Goal: Task Accomplishment & Management: Manage account settings

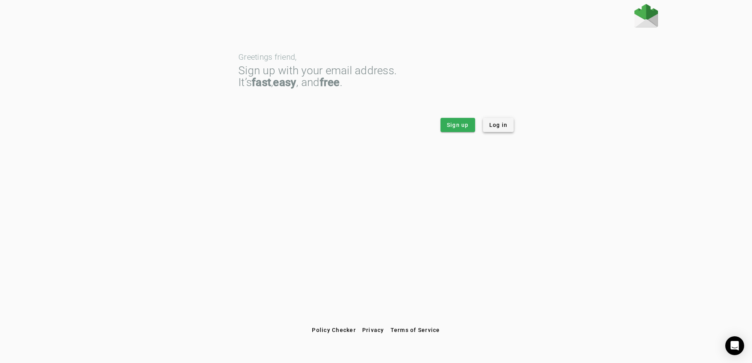
click at [501, 129] on span "Log in" at bounding box center [498, 125] width 18 height 8
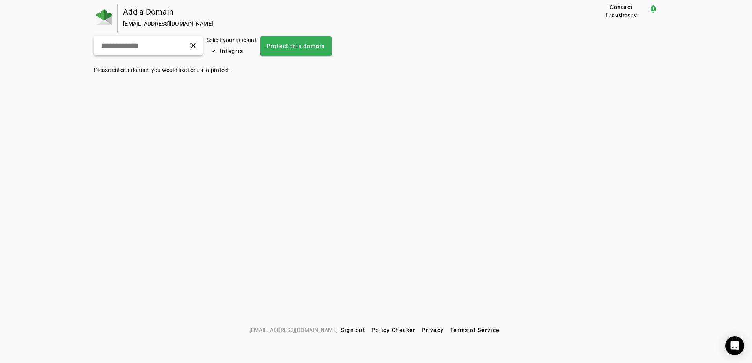
click at [129, 46] on input "text" at bounding box center [130, 45] width 60 height 9
click at [239, 54] on span "Integris" at bounding box center [231, 51] width 23 height 8
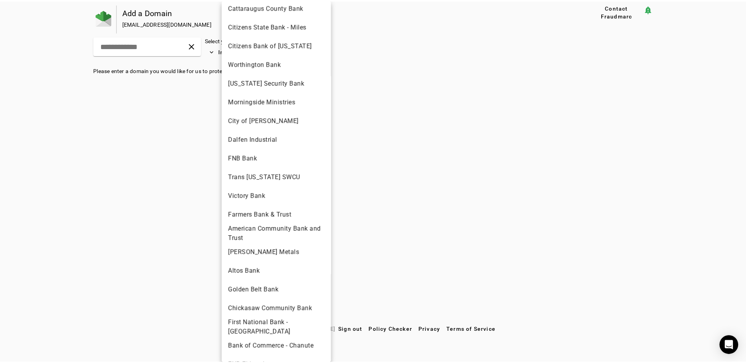
scroll to position [1730, 0]
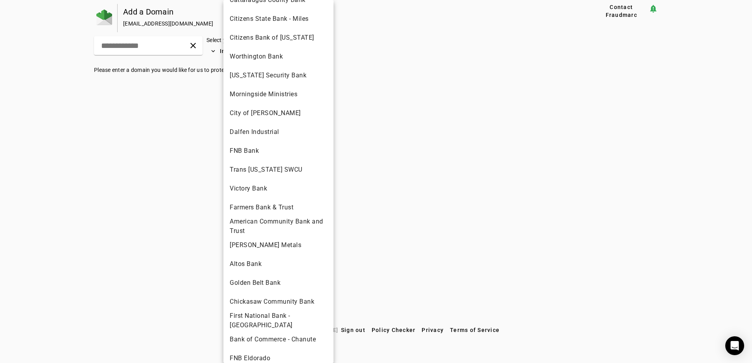
click at [262, 259] on span "Altos Bank" at bounding box center [278, 263] width 97 height 9
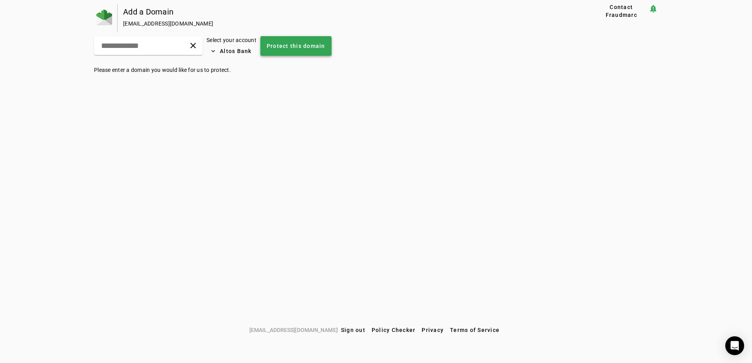
click at [325, 50] on span "Protect this domain" at bounding box center [296, 46] width 59 height 8
click at [307, 90] on div "Add a Domain [EMAIL_ADDRESS][DOMAIN_NAME] Contact Fraudmarc notification_import…" at bounding box center [376, 163] width 752 height 319
click at [158, 46] on input "text" at bounding box center [130, 45] width 60 height 9
type input "*****"
click at [108, 17] on img at bounding box center [104, 17] width 16 height 16
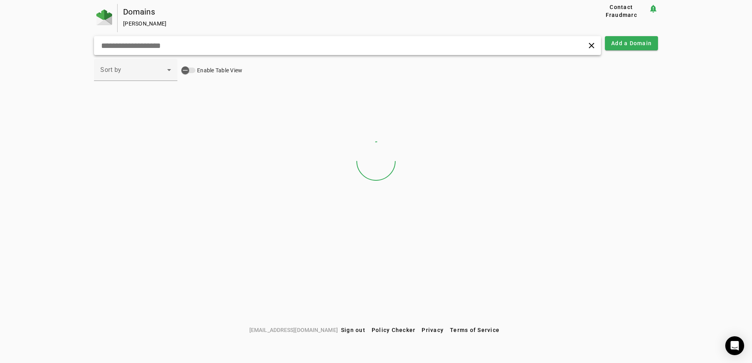
click at [178, 45] on input "text" at bounding box center [239, 45] width 279 height 9
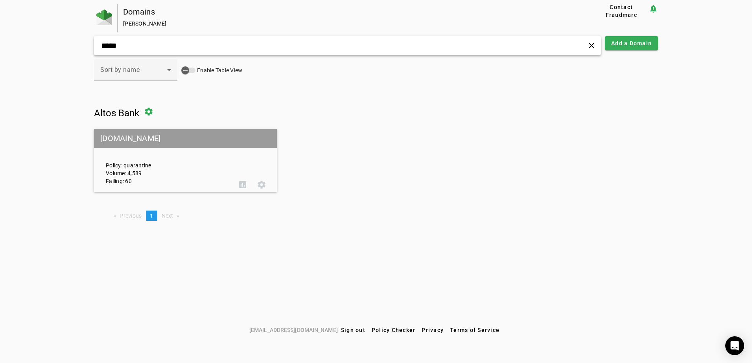
type input "*****"
click at [137, 142] on mat-grid-tile-header "[DOMAIN_NAME]" at bounding box center [185, 138] width 183 height 19
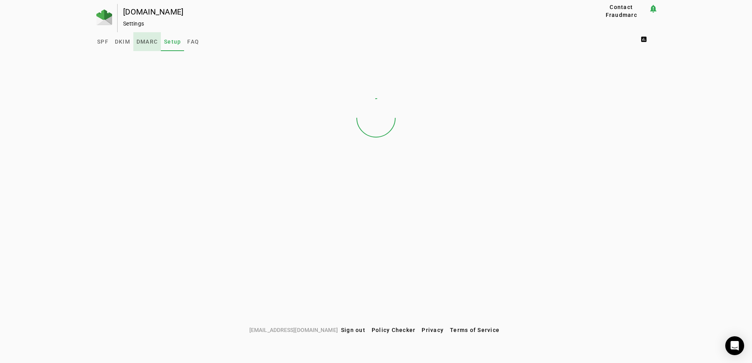
click at [150, 39] on span "DMARC" at bounding box center [146, 42] width 21 height 6
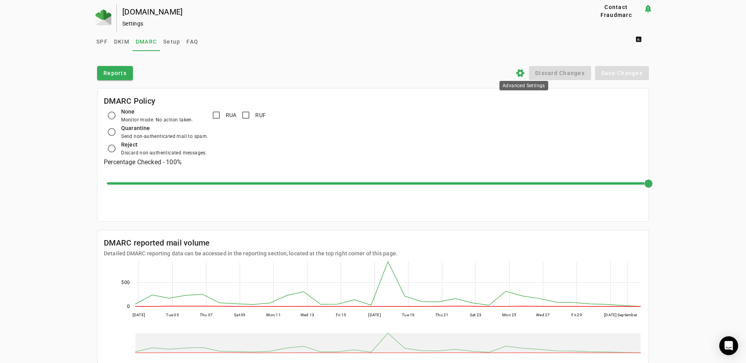
click at [522, 72] on icon "settings" at bounding box center [519, 72] width 9 height 9
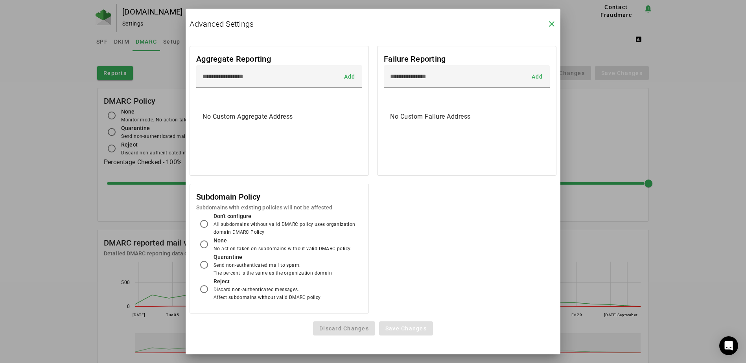
click at [554, 26] on icon "close" at bounding box center [551, 23] width 9 height 9
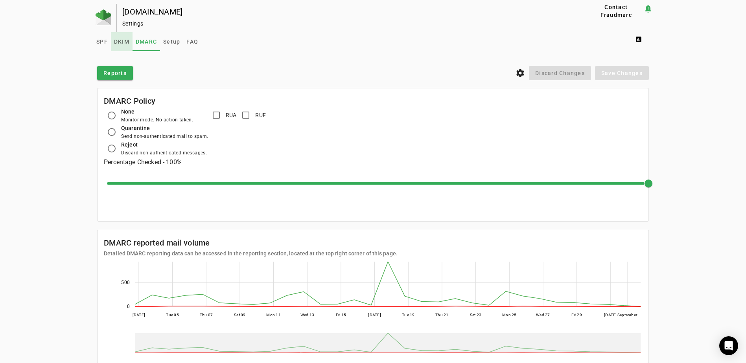
click at [119, 39] on span "DKIM" at bounding box center [121, 42] width 15 height 6
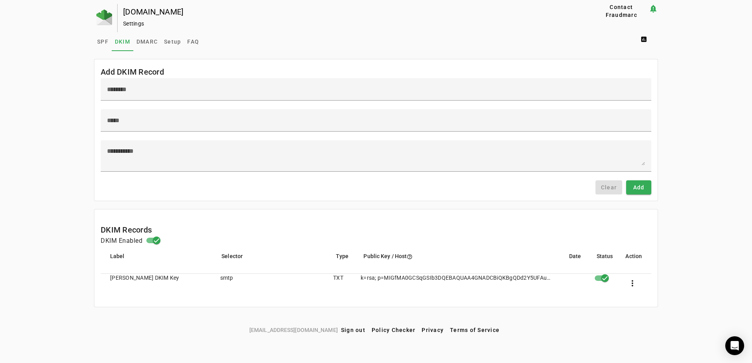
click at [43, 169] on div "[DOMAIN_NAME] Settings Contact Fraudmarc notification_important Settings SPF DK…" at bounding box center [376, 163] width 752 height 319
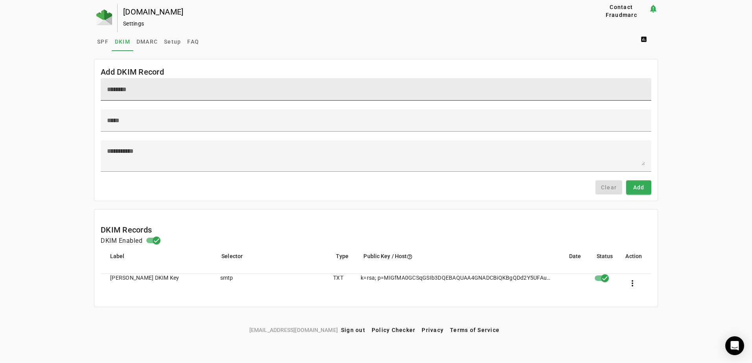
click at [155, 91] on input at bounding box center [376, 89] width 538 height 9
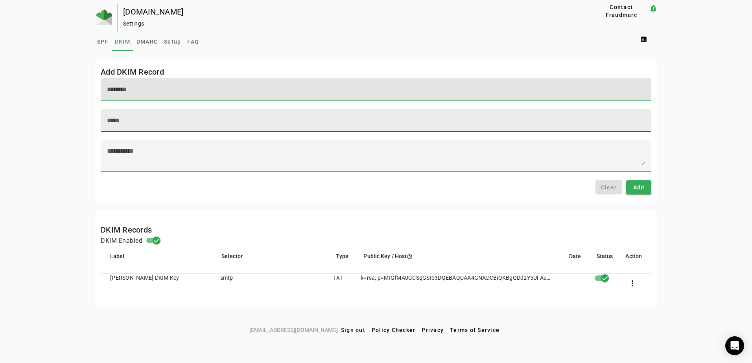
click at [133, 123] on input at bounding box center [376, 120] width 538 height 9
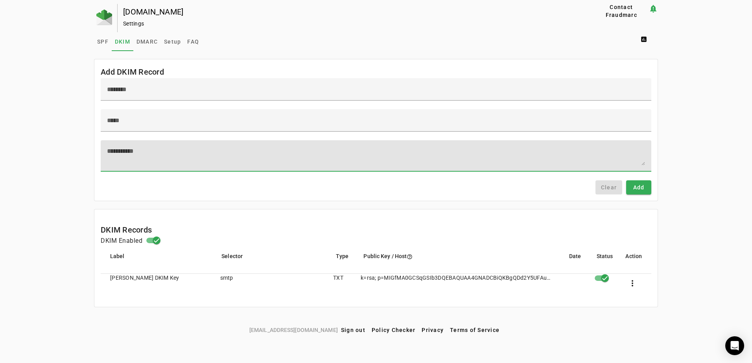
click at [120, 147] on textarea at bounding box center [376, 156] width 538 height 19
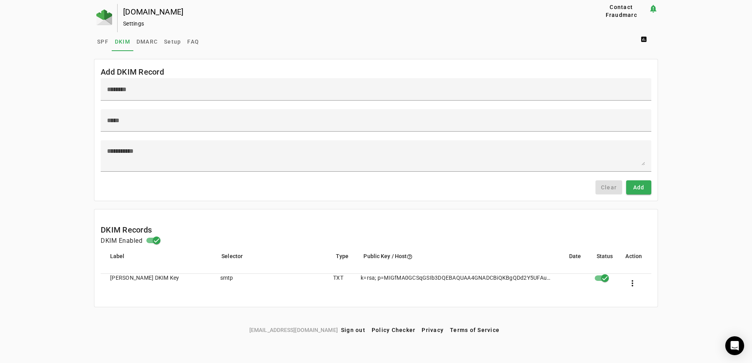
drag, startPoint x: 29, startPoint y: 89, endPoint x: 89, endPoint y: 57, distance: 68.4
click at [29, 89] on div "[DOMAIN_NAME] Settings Contact Fraudmarc notification_important Settings SPF DK…" at bounding box center [376, 163] width 752 height 319
click at [103, 42] on span "SPF" at bounding box center [102, 42] width 11 height 6
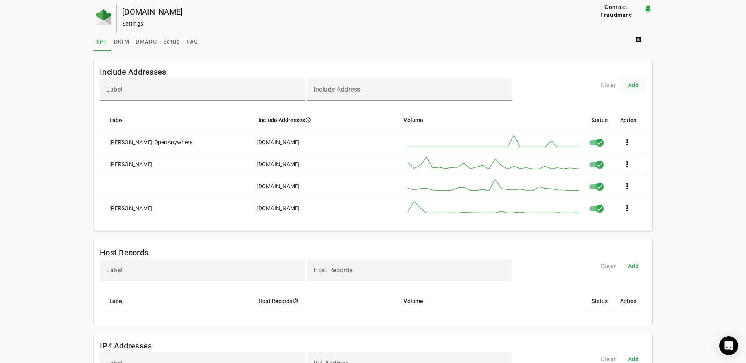
click at [633, 83] on span "Add" at bounding box center [633, 85] width 11 height 8
click at [191, 86] on div "Label" at bounding box center [202, 89] width 193 height 22
click at [376, 81] on div "Include Address" at bounding box center [409, 89] width 193 height 22
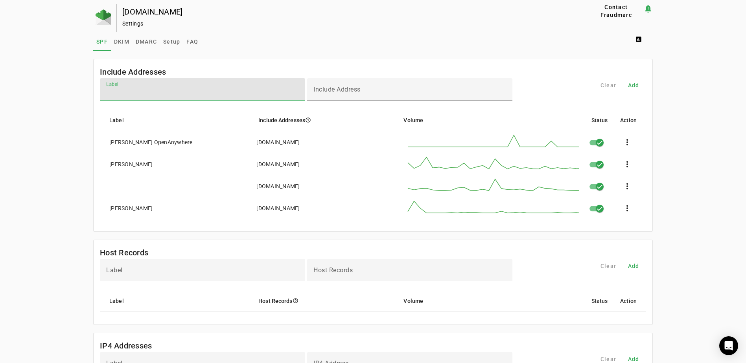
click at [264, 89] on input "Label" at bounding box center [202, 92] width 193 height 9
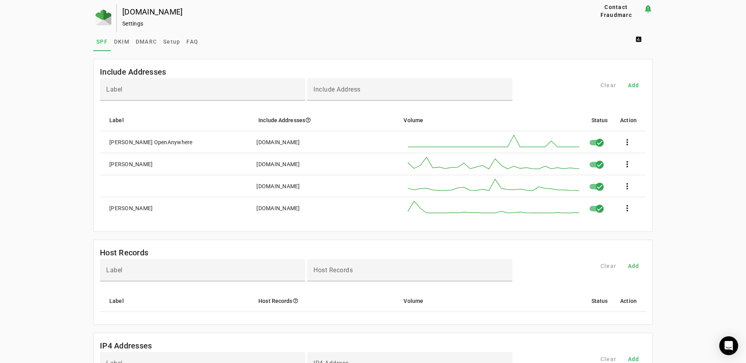
click at [51, 121] on div "[DOMAIN_NAME] Settings Contact Fraudmarc notification_important Settings SPF DK…" at bounding box center [373, 365] width 746 height 723
click at [142, 44] on span "DMARC" at bounding box center [146, 42] width 21 height 6
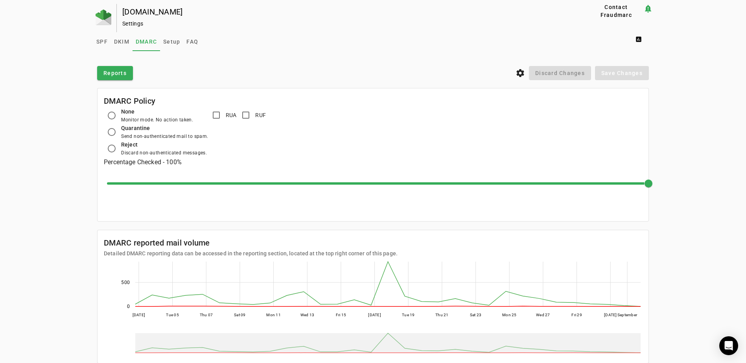
scroll to position [24, 0]
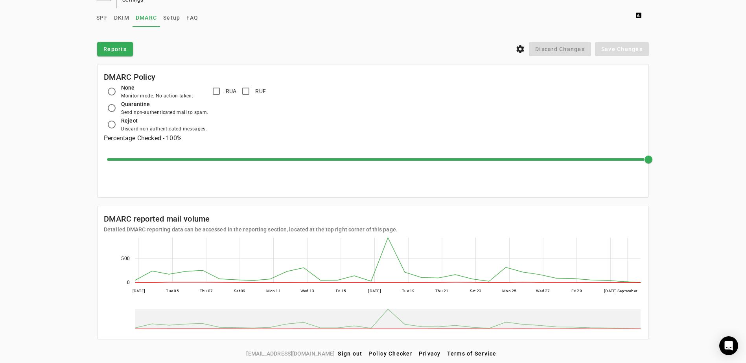
click at [579, 116] on div "None Monitor mode. No action taken. Quarantine Send non-authenticated mail to s…" at bounding box center [373, 108] width 538 height 50
click at [117, 18] on span "DKIM" at bounding box center [121, 18] width 15 height 6
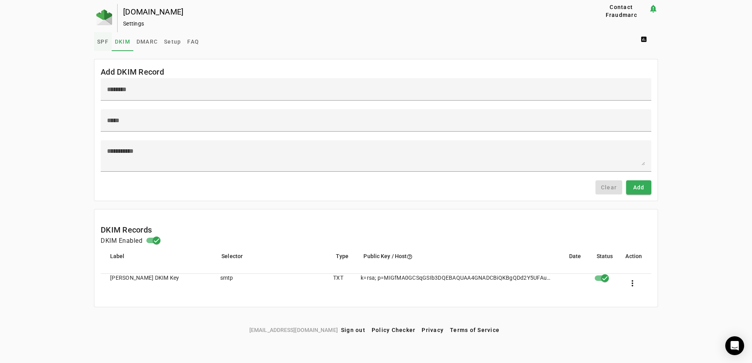
click at [100, 44] on span "SPF" at bounding box center [102, 42] width 11 height 6
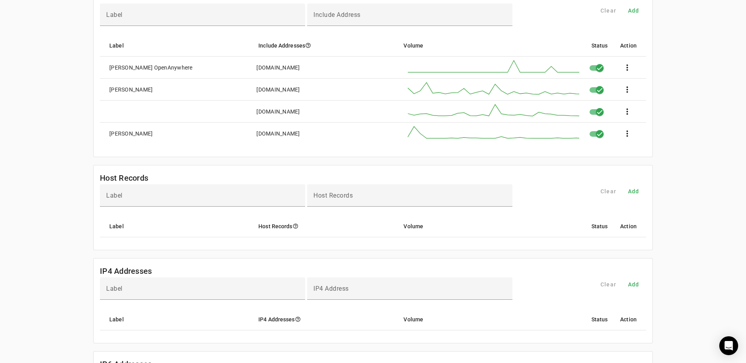
scroll to position [79, 0]
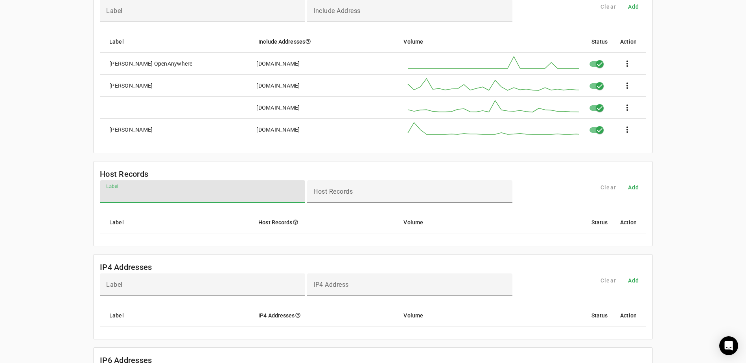
click at [238, 191] on input "Label" at bounding box center [202, 194] width 193 height 9
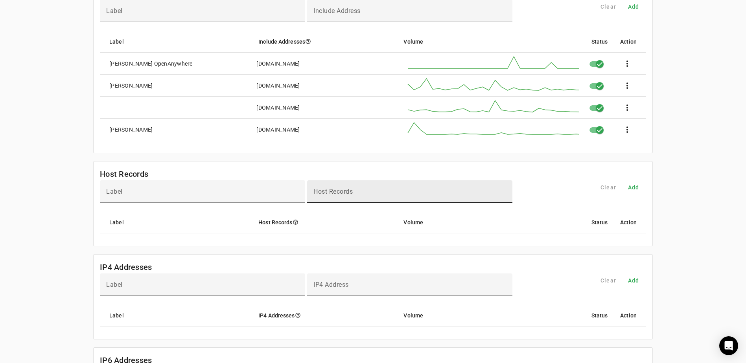
click at [349, 195] on mat-label "Host Records" at bounding box center [332, 191] width 39 height 7
click at [349, 195] on input "Host Records" at bounding box center [409, 194] width 193 height 9
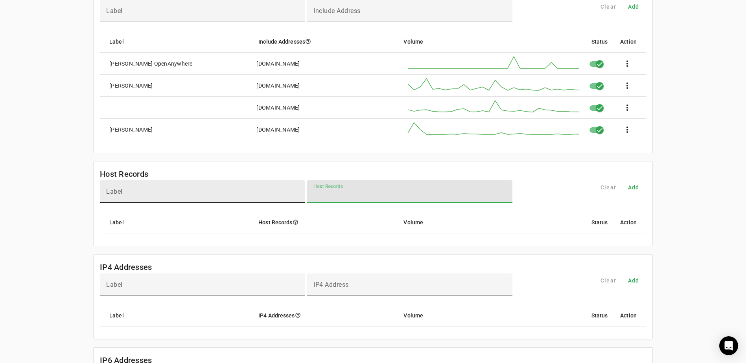
click at [253, 193] on input "Label" at bounding box center [202, 194] width 193 height 9
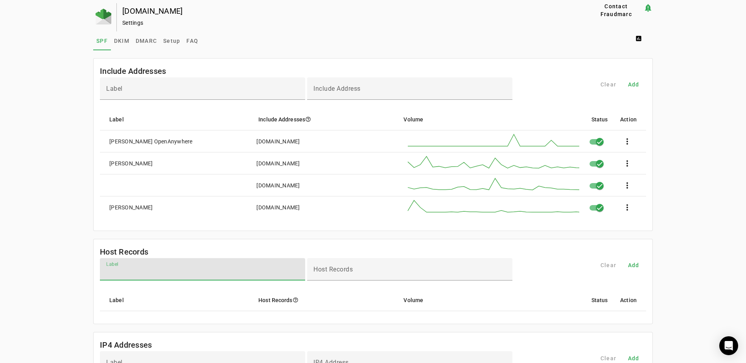
scroll to position [0, 0]
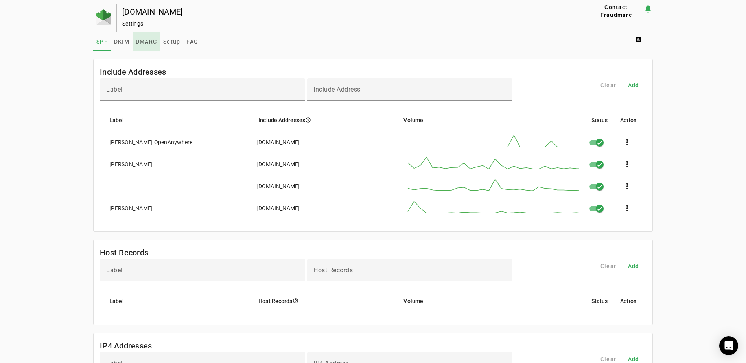
click at [147, 41] on span "DMARC" at bounding box center [146, 42] width 21 height 6
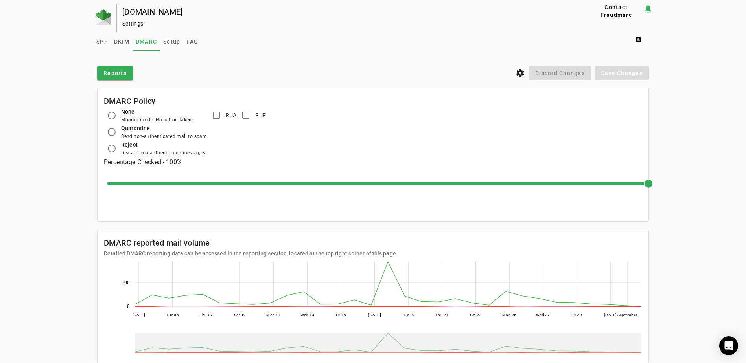
drag, startPoint x: 53, startPoint y: 285, endPoint x: 47, endPoint y: 281, distance: 7.6
click at [53, 285] on div "[DOMAIN_NAME] Settings Contact Fraudmarc notification_important Settings SPF DK…" at bounding box center [373, 187] width 746 height 367
click at [642, 37] on span at bounding box center [639, 39] width 25 height 19
click at [648, 60] on span "DMARC Report" at bounding box center [659, 58] width 46 height 9
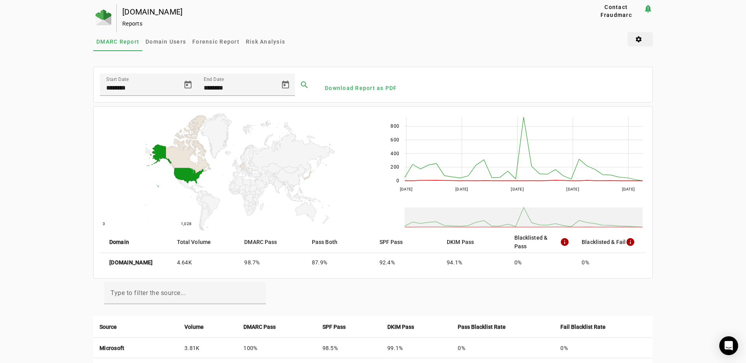
click at [637, 36] on span at bounding box center [639, 39] width 25 height 19
click at [656, 79] on span "DKIM Settings" at bounding box center [660, 77] width 49 height 9
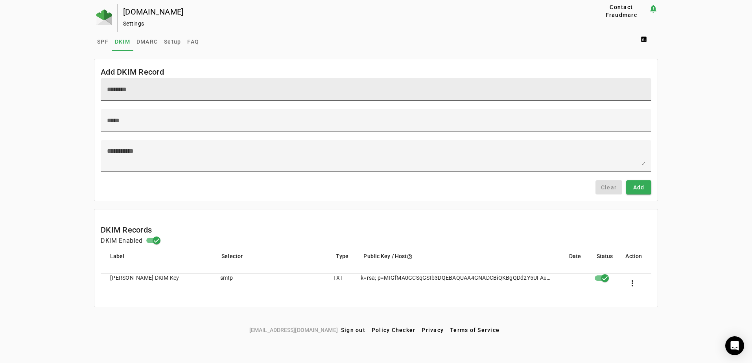
click at [148, 96] on div at bounding box center [376, 89] width 538 height 22
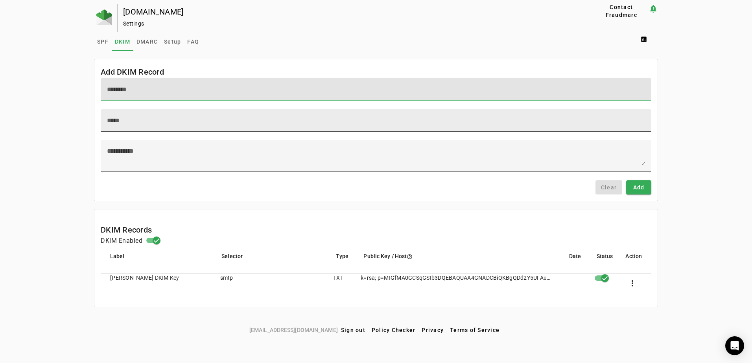
click at [155, 114] on div at bounding box center [376, 120] width 538 height 22
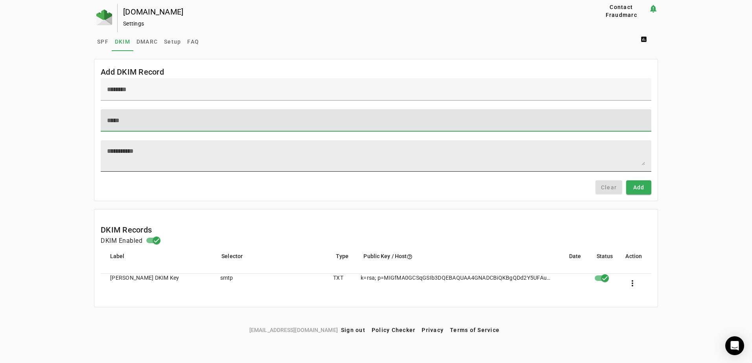
click at [163, 144] on div at bounding box center [376, 155] width 538 height 31
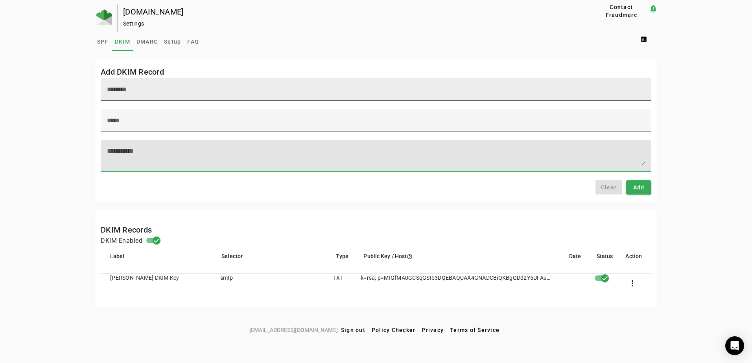
click at [157, 91] on input at bounding box center [376, 89] width 538 height 9
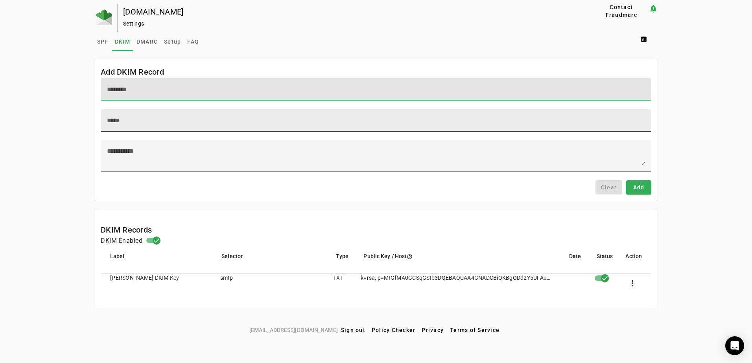
click at [165, 127] on div at bounding box center [376, 120] width 538 height 22
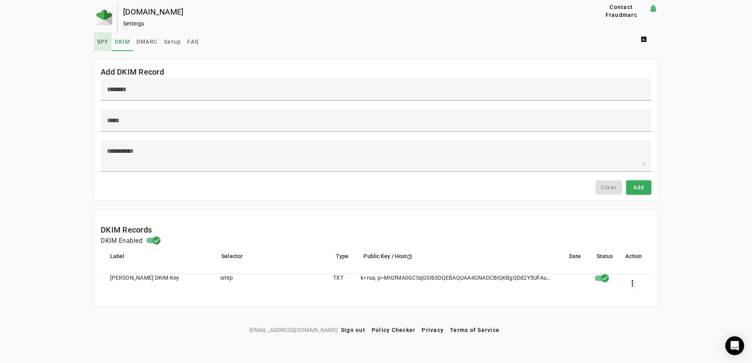
click at [103, 41] on span "SPF" at bounding box center [102, 42] width 11 height 6
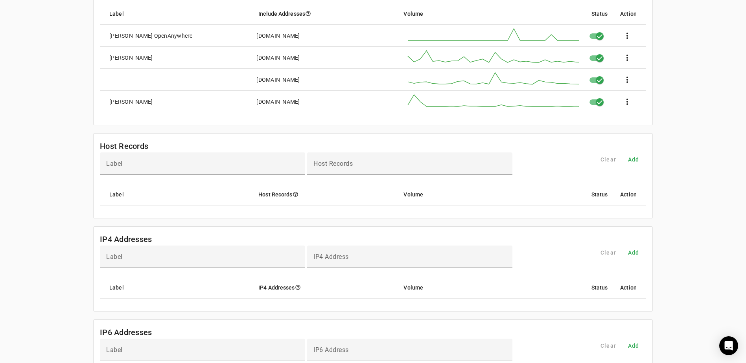
scroll to position [118, 0]
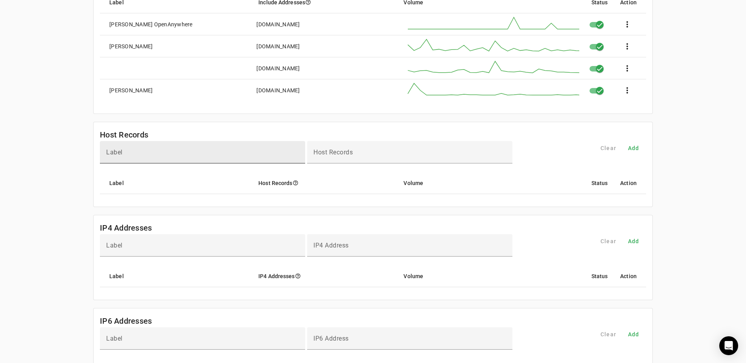
click at [161, 149] on div "Label" at bounding box center [202, 152] width 193 height 22
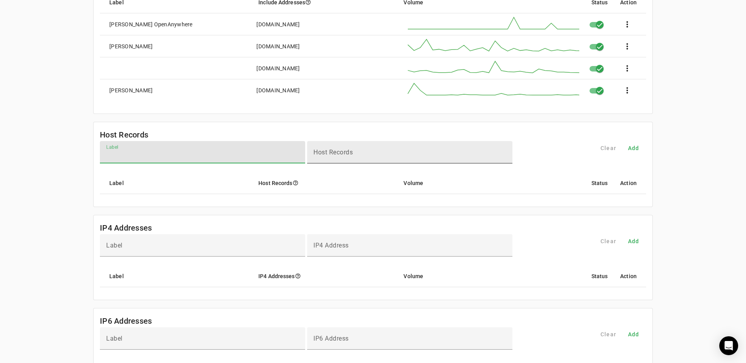
click at [332, 154] on mat-label "Host Records" at bounding box center [332, 152] width 39 height 7
click at [332, 154] on input "Host Records" at bounding box center [409, 155] width 193 height 9
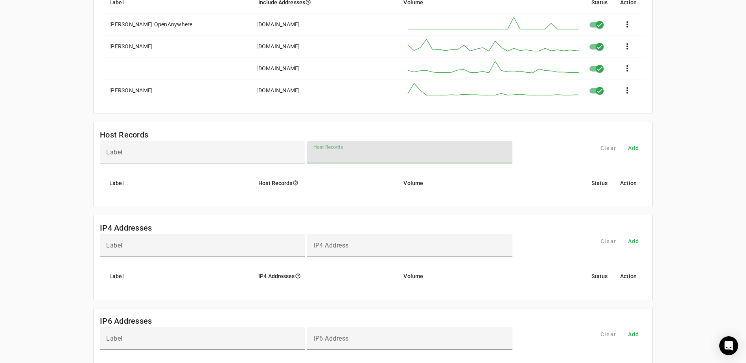
click at [65, 129] on div "[DOMAIN_NAME] Settings Contact Fraudmarc notification_important Settings SPF DK…" at bounding box center [373, 247] width 746 height 723
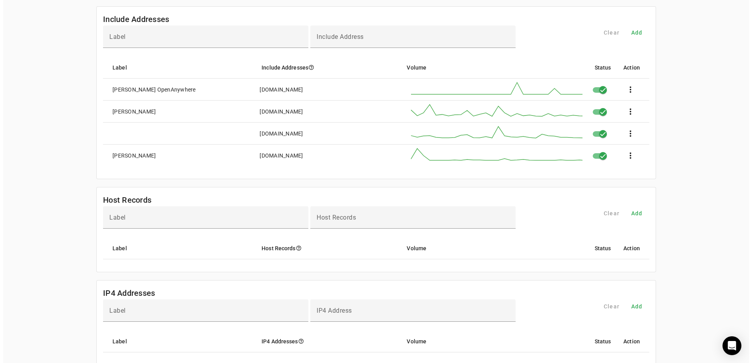
scroll to position [0, 0]
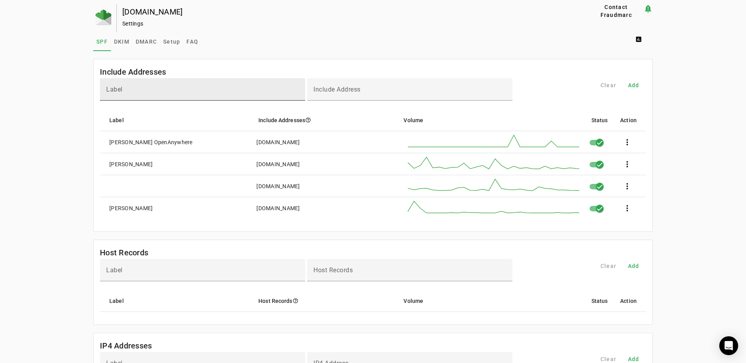
click at [178, 85] on div "Label" at bounding box center [202, 89] width 193 height 22
click at [218, 85] on div "Label" at bounding box center [202, 89] width 193 height 22
click at [117, 43] on span "DKIM" at bounding box center [121, 42] width 15 height 6
